Goal: Information Seeking & Learning: Learn about a topic

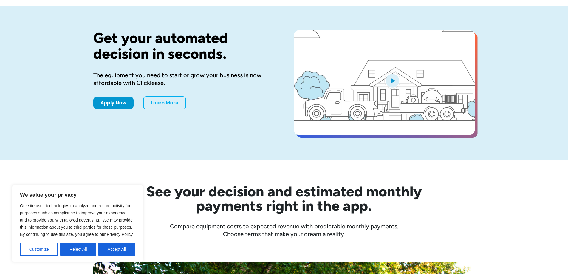
scroll to position [90, 0]
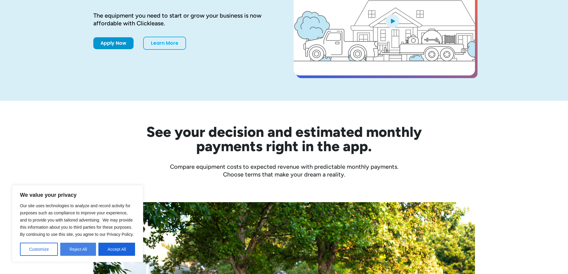
click at [86, 254] on button "Reject All" at bounding box center [78, 249] width 36 height 13
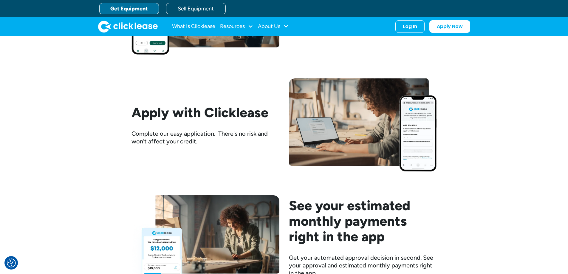
scroll to position [382, 0]
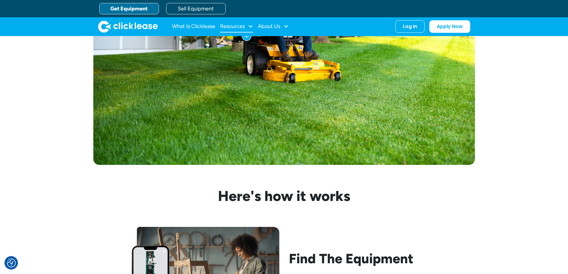
click at [247, 27] on div "Resources" at bounding box center [236, 27] width 33 height 12
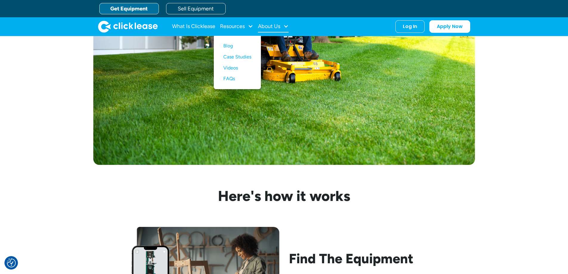
click at [276, 26] on div "About Us" at bounding box center [269, 26] width 22 height 0
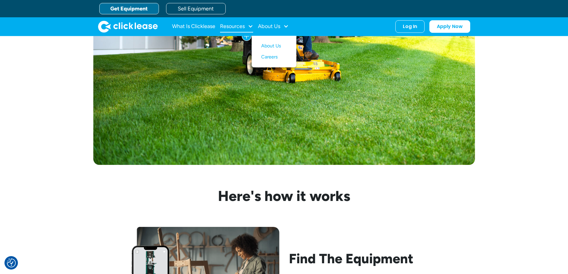
click at [250, 27] on div at bounding box center [250, 26] width 5 height 5
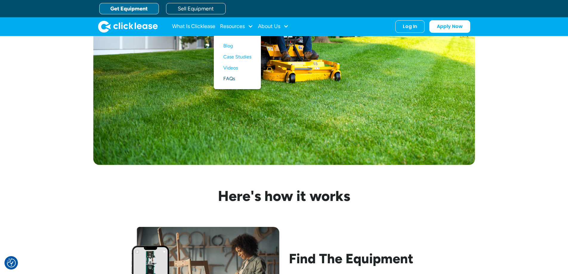
click at [227, 77] on link "FAQs" at bounding box center [237, 78] width 28 height 11
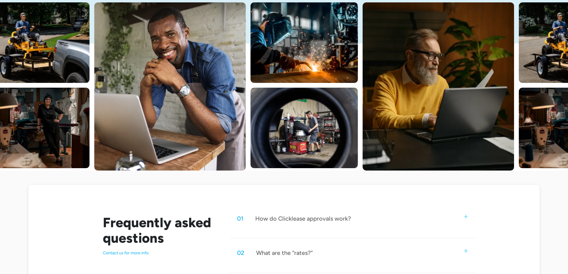
scroll to position [209, 0]
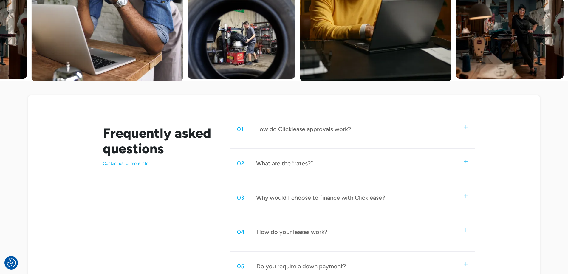
click at [277, 165] on div "What are the “rates?”" at bounding box center [284, 164] width 57 height 8
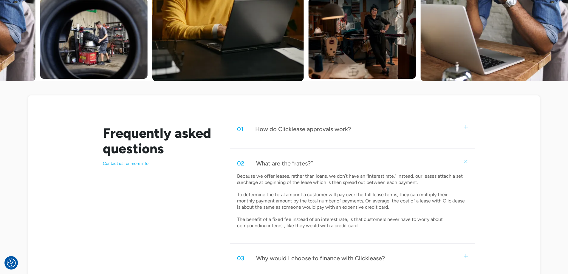
click at [277, 164] on div "What are the “rates?”" at bounding box center [284, 164] width 57 height 8
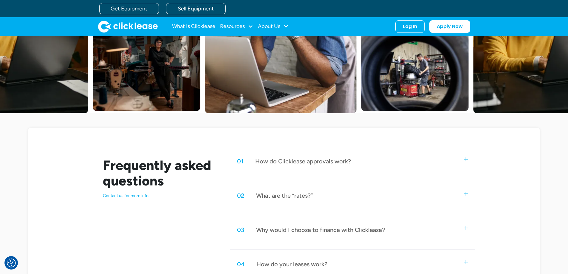
scroll to position [0, 0]
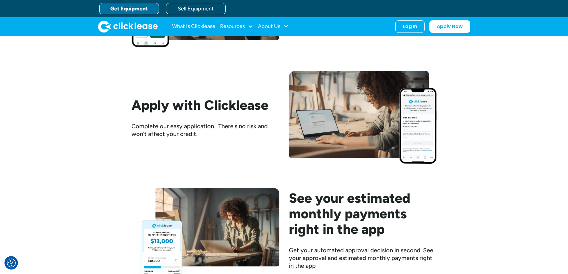
scroll to position [382, 0]
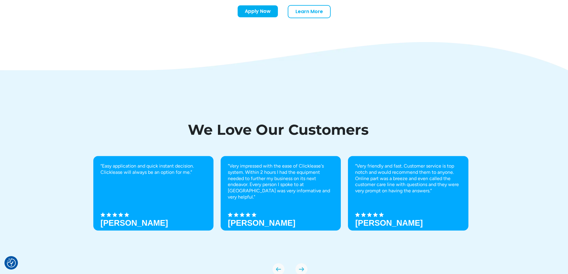
scroll to position [2082, 0]
